Goal: Information Seeking & Learning: Find specific fact

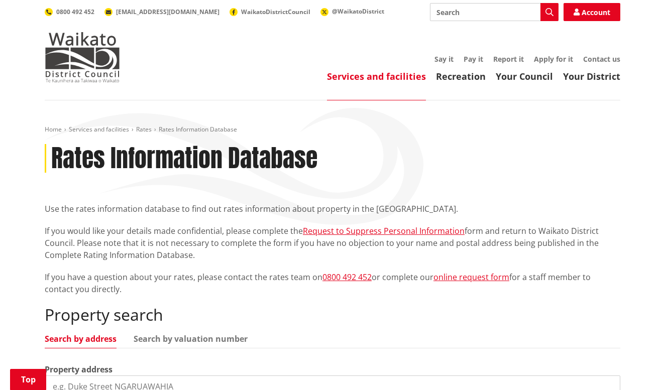
scroll to position [205, 0]
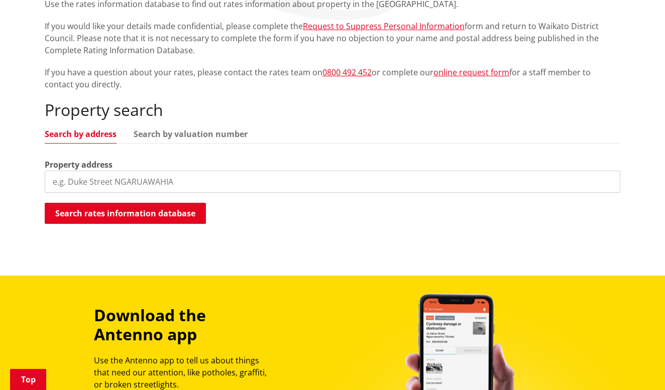
click at [136, 175] on input "search" at bounding box center [332, 182] width 575 height 22
paste input "34 Tamihana Avenue, Huntly"
drag, startPoint x: 177, startPoint y: 182, endPoint x: 129, endPoint y: 183, distance: 48.7
click at [129, 183] on input "34 Tamihana Avenue, Huntly" at bounding box center [332, 182] width 575 height 22
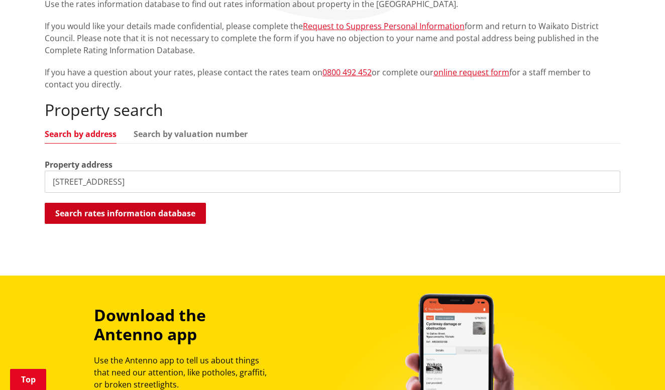
click at [151, 214] on button "Search rates information database" at bounding box center [125, 213] width 161 height 21
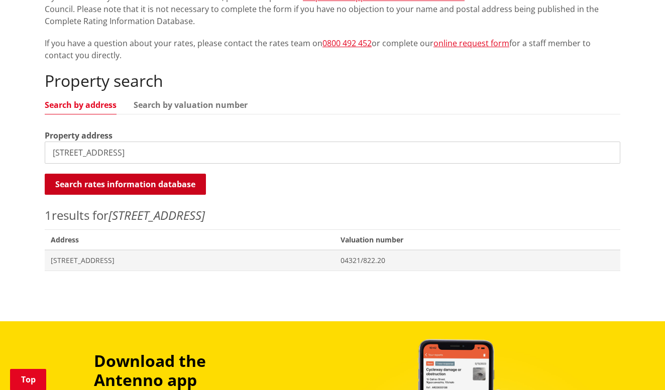
scroll to position [239, 0]
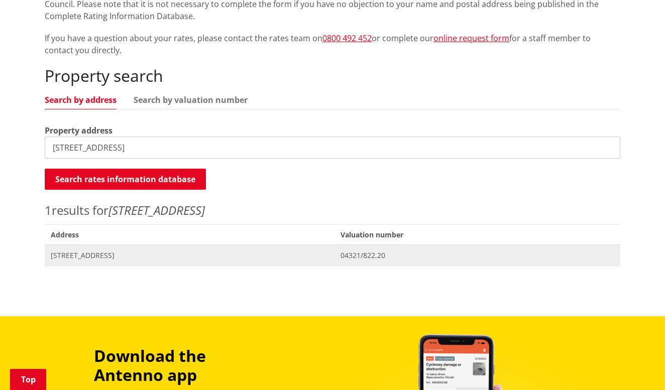
click at [131, 259] on span "[STREET_ADDRESS]" at bounding box center [190, 256] width 278 height 10
drag, startPoint x: 139, startPoint y: 147, endPoint x: 53, endPoint y: 144, distance: 85.4
click at [53, 144] on input "34 Tamihana Avenue" at bounding box center [332, 148] width 575 height 22
paste input "25 Harp Street"
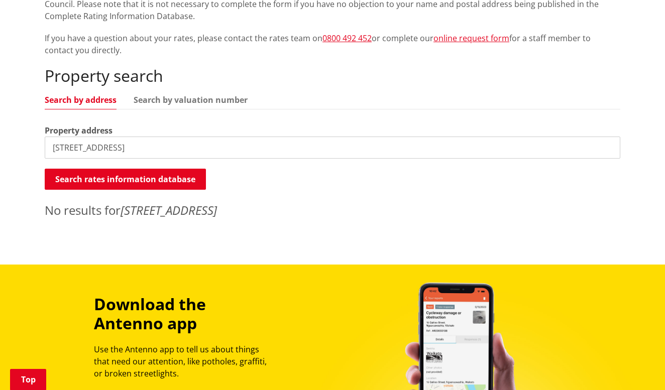
drag, startPoint x: 141, startPoint y: 142, endPoint x: 77, endPoint y: 142, distance: 63.8
click at [77, 142] on input "25 Harp Street" at bounding box center [332, 148] width 575 height 22
type input "2"
paste input "39 Tamihana Ave"
type input "39 Tamihana Ave"
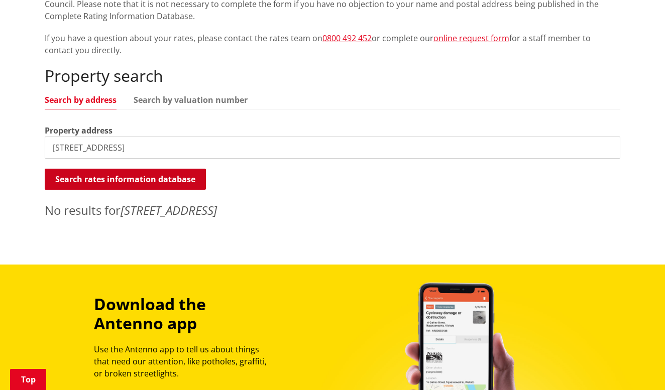
click at [98, 174] on button "Search rates information database" at bounding box center [125, 179] width 161 height 21
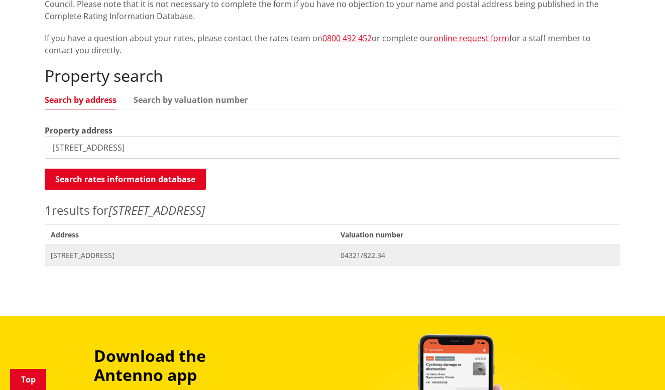
click at [107, 253] on span "[STREET_ADDRESS]" at bounding box center [190, 256] width 278 height 10
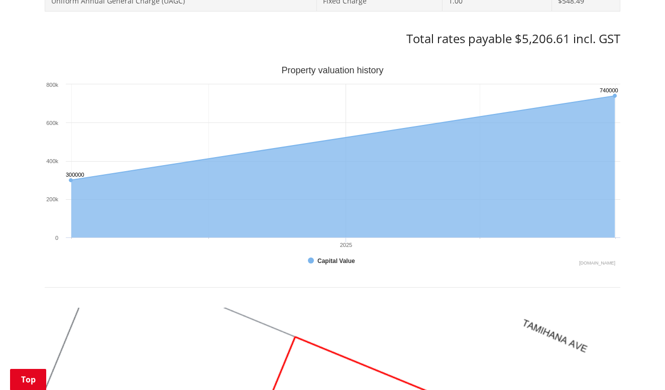
scroll to position [705, 0]
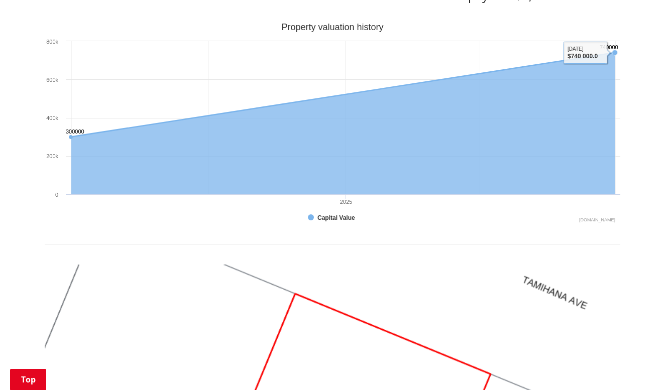
click at [638, 56] on div "Home Services and facilities Rates Rates Information Database Rates Information…" at bounding box center [332, 109] width 665 height 1427
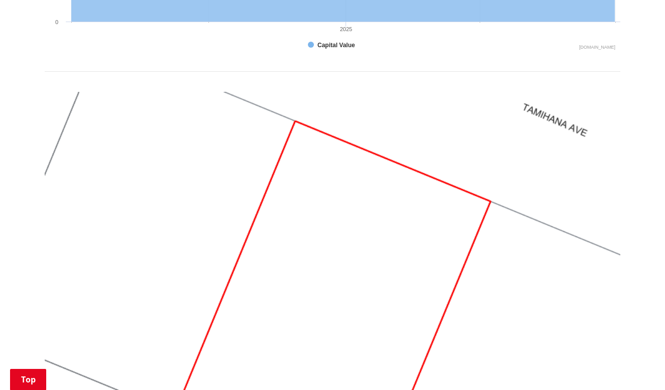
click at [288, 121] on img at bounding box center [332, 308] width 575 height 432
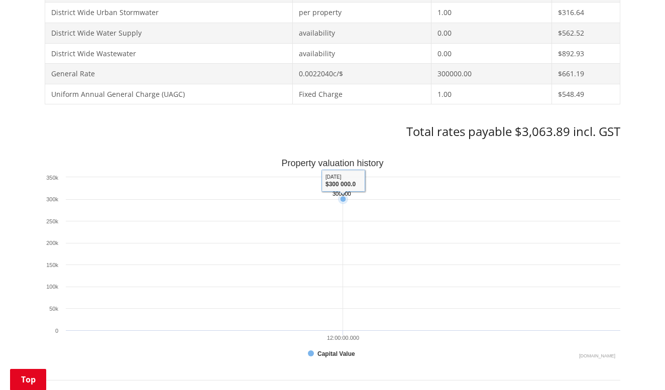
scroll to position [477, 0]
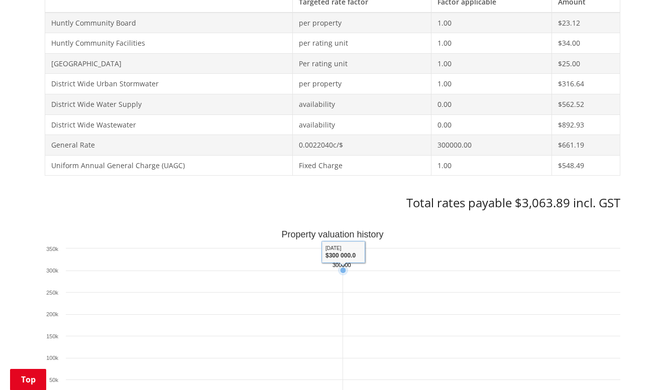
drag, startPoint x: 341, startPoint y: 268, endPoint x: 402, endPoint y: 268, distance: 61.3
click at [402, 268] on icon "Created with Highcharts 10.3.3 Property valuation history 300000 ​ 300000 Capit…" at bounding box center [332, 330] width 575 height 201
click at [445, 265] on rect "Interactive chart" at bounding box center [332, 330] width 575 height 201
drag, startPoint x: 343, startPoint y: 267, endPoint x: 400, endPoint y: 264, distance: 57.3
click at [400, 265] on icon "Created with Highcharts 10.3.3 Property valuation history 300000 ​ 300000 Capit…" at bounding box center [332, 330] width 575 height 201
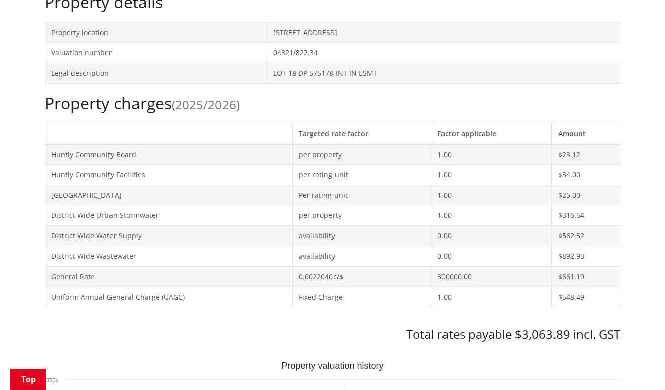
scroll to position [418, 0]
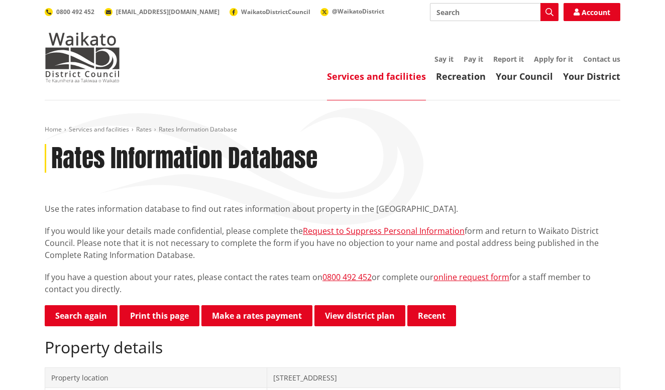
scroll to position [345, 0]
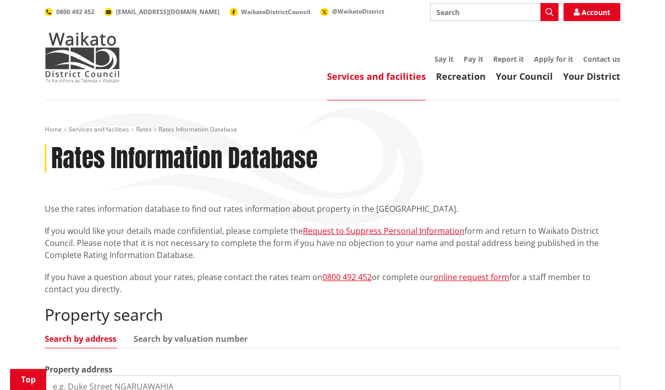
scroll to position [239, 0]
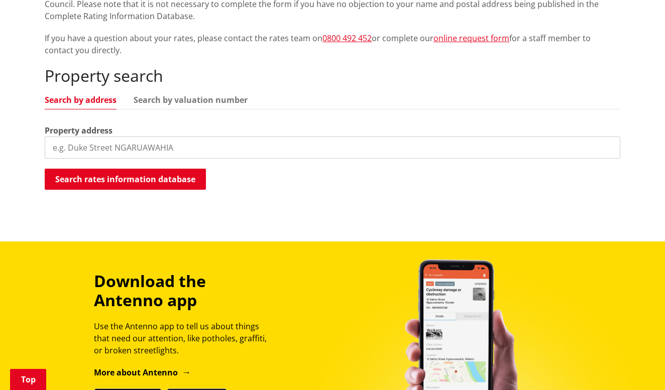
click at [81, 142] on input "search" at bounding box center [332, 148] width 575 height 22
paste input "[STREET_ADDRESS]"
click at [74, 147] on input "34 39 Tamihana Ave" at bounding box center [332, 148] width 575 height 22
type input "34 Tamihana Ave"
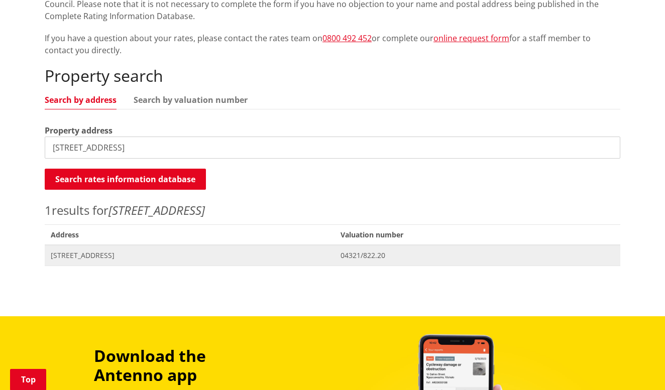
click at [162, 252] on span "[STREET_ADDRESS]" at bounding box center [190, 256] width 278 height 10
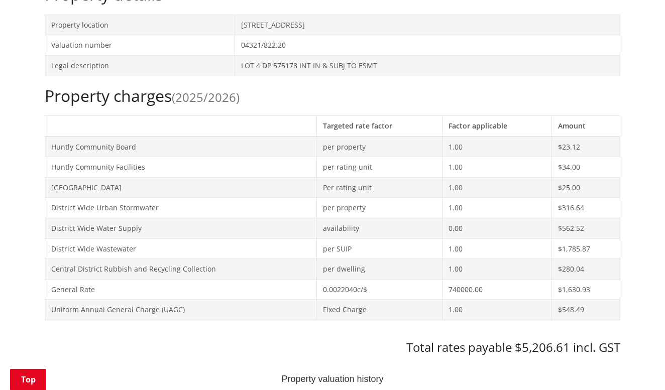
scroll to position [382, 0]
